Goal: Information Seeking & Learning: Learn about a topic

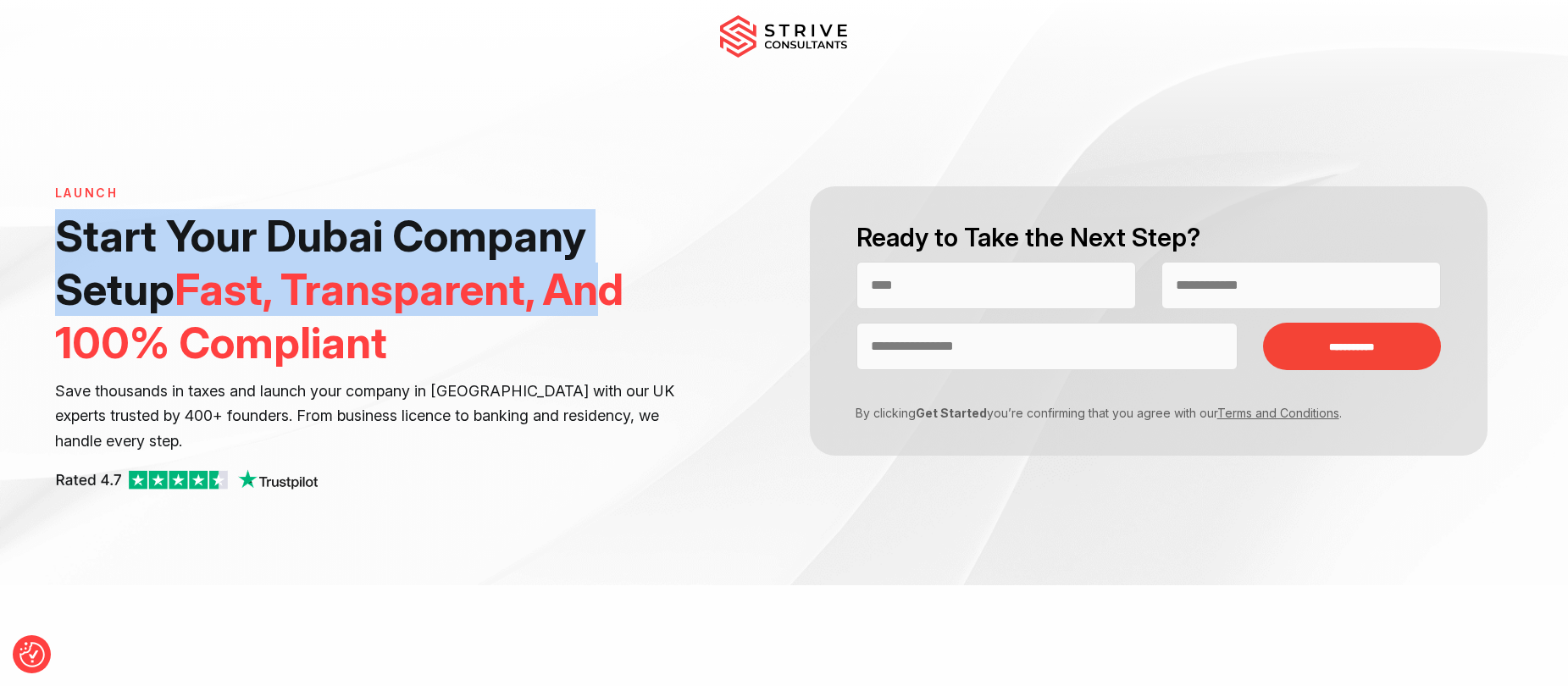
drag, startPoint x: 66, startPoint y: 246, endPoint x: 582, endPoint y: 274, distance: 516.8
click at [582, 274] on h1 "Start Your Dubai Company Setup Fast, Transparent, And 100% Compliant" at bounding box center [368, 290] width 627 height 161
